Goal: Transaction & Acquisition: Purchase product/service

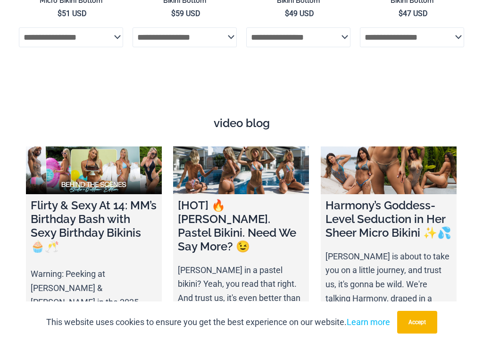
scroll to position [3095, 0]
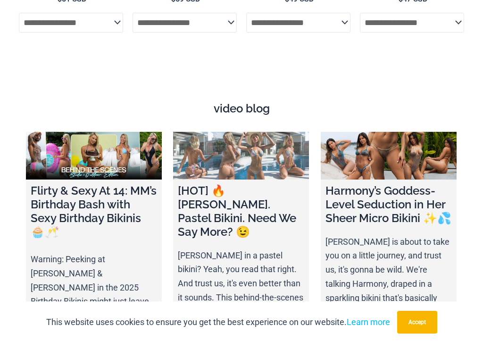
click at [239, 184] on h4 "[HOT] 🔥 Olivia. Pastel Bikini. Need We Say More? 😉" at bounding box center [241, 211] width 127 height 54
click at [258, 184] on h4 "[HOT] 🔥 Olivia. Pastel Bikini. Need We Say More? 😉" at bounding box center [241, 211] width 127 height 54
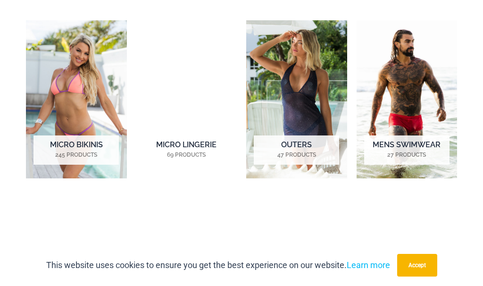
scroll to position [758, 0]
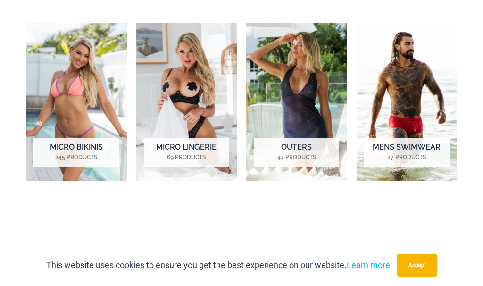
click at [193, 138] on h2 "Micro Lingerie 69 Products" at bounding box center [186, 152] width 85 height 29
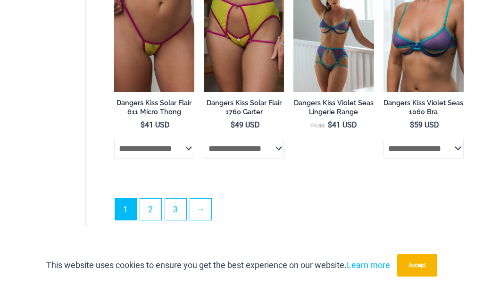
scroll to position [2135, 0]
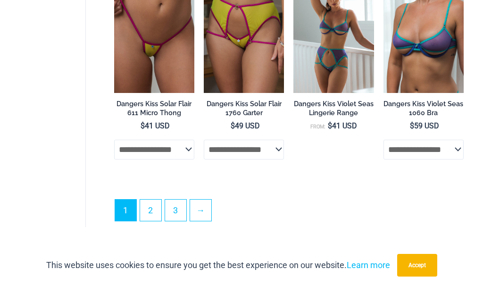
click at [153, 200] on link "2" at bounding box center [150, 210] width 21 height 21
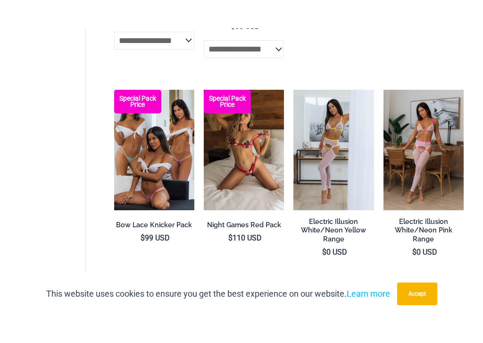
scroll to position [2007, 0]
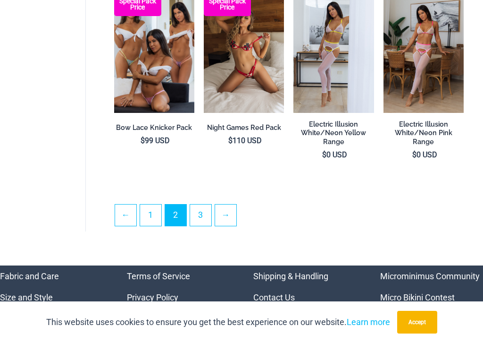
click at [205, 204] on link "3" at bounding box center [200, 214] width 21 height 21
